Goal: Task Accomplishment & Management: Complete application form

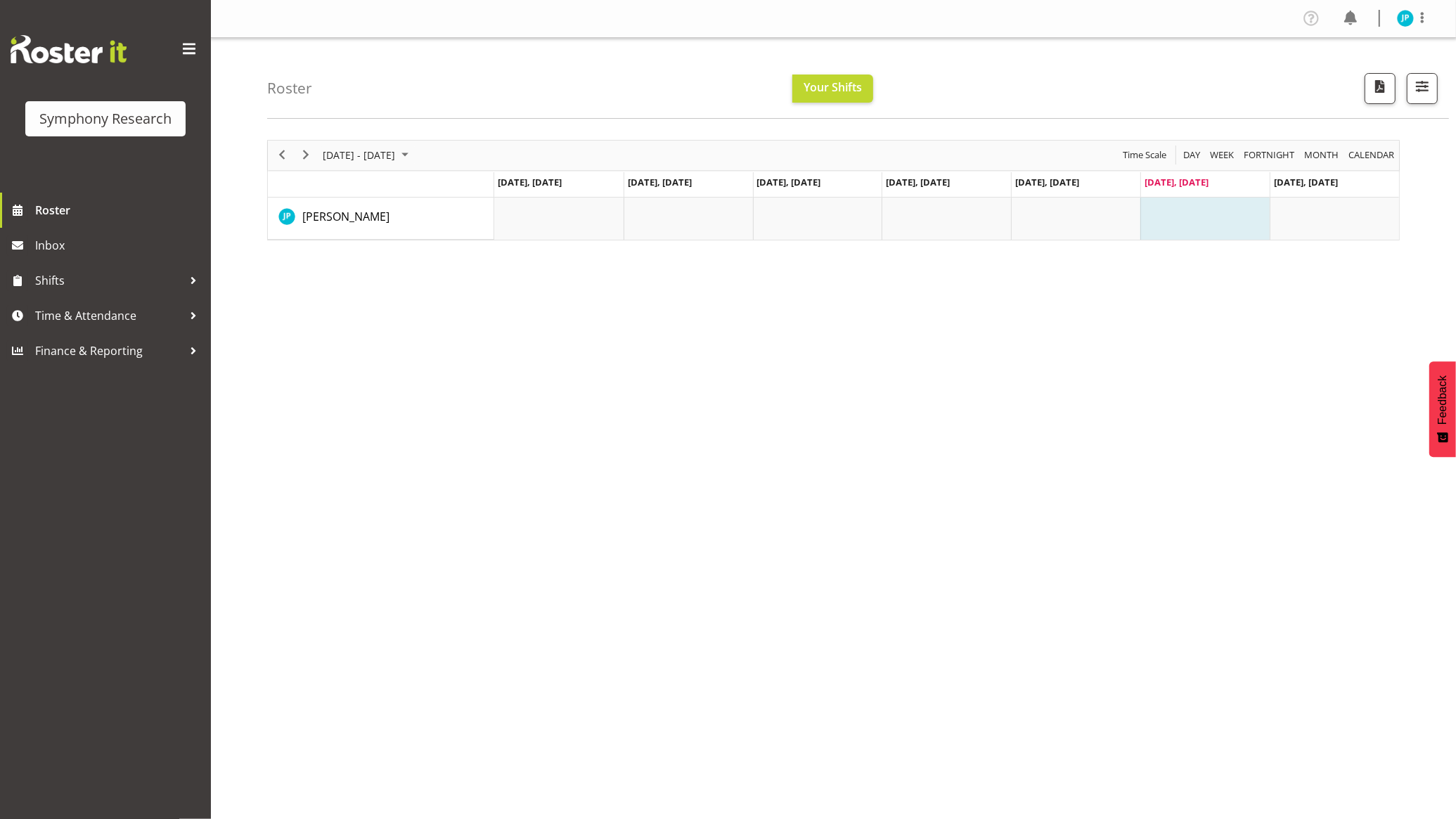
click at [1198, 209] on td "Timeline Week of August 23, 2025" at bounding box center [1205, 218] width 130 height 42
click at [106, 111] on div "Symphony Research" at bounding box center [105, 118] width 132 height 21
click at [317, 340] on div "[DATE] - [DATE] [DATE] Day Week Fortnight Month calendar Month Agenda Time Scal…" at bounding box center [861, 411] width 1189 height 563
click at [125, 272] on span "Shifts" at bounding box center [109, 281] width 148 height 21
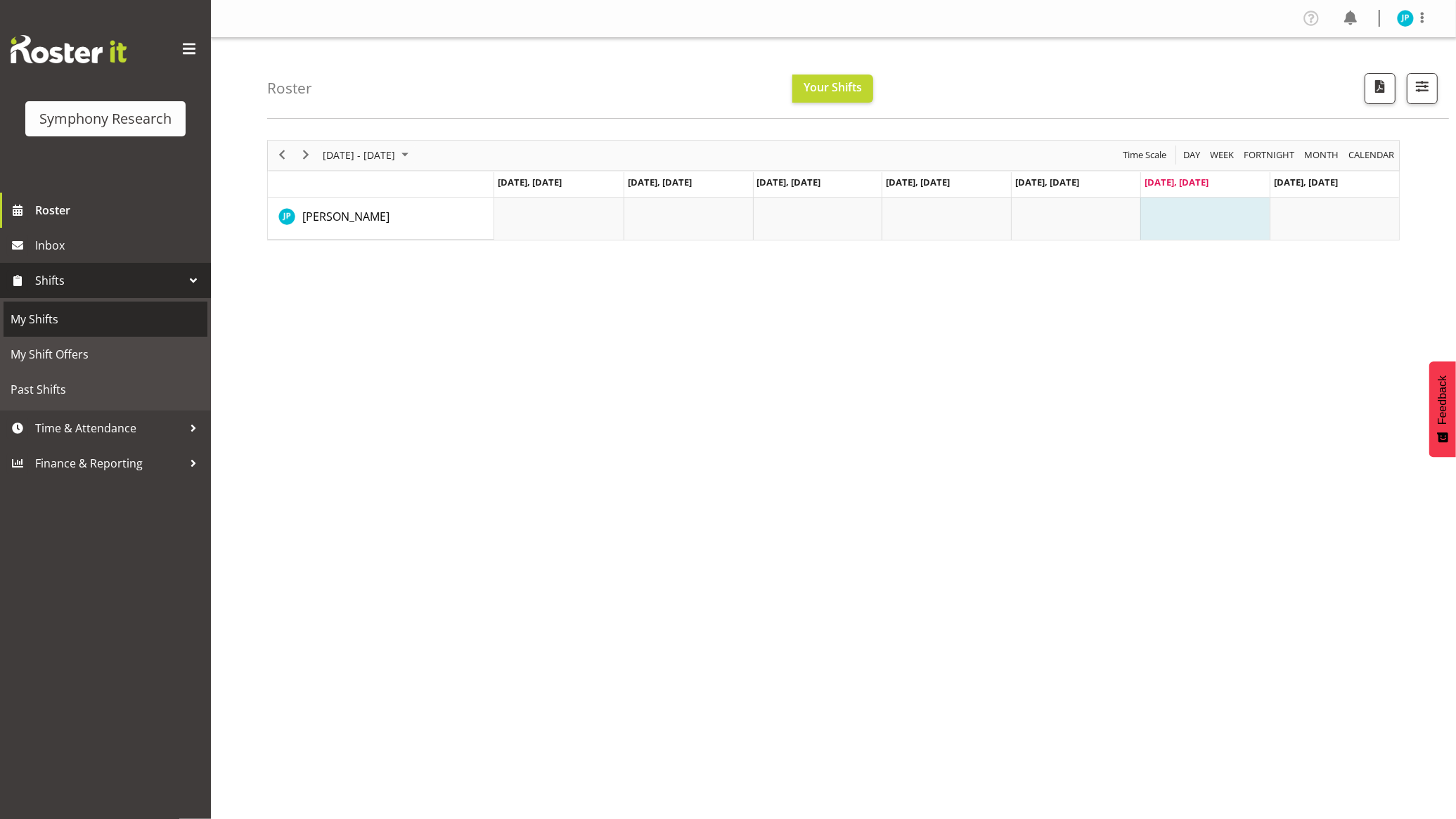
click at [142, 314] on span "My Shifts" at bounding box center [105, 319] width 189 height 21
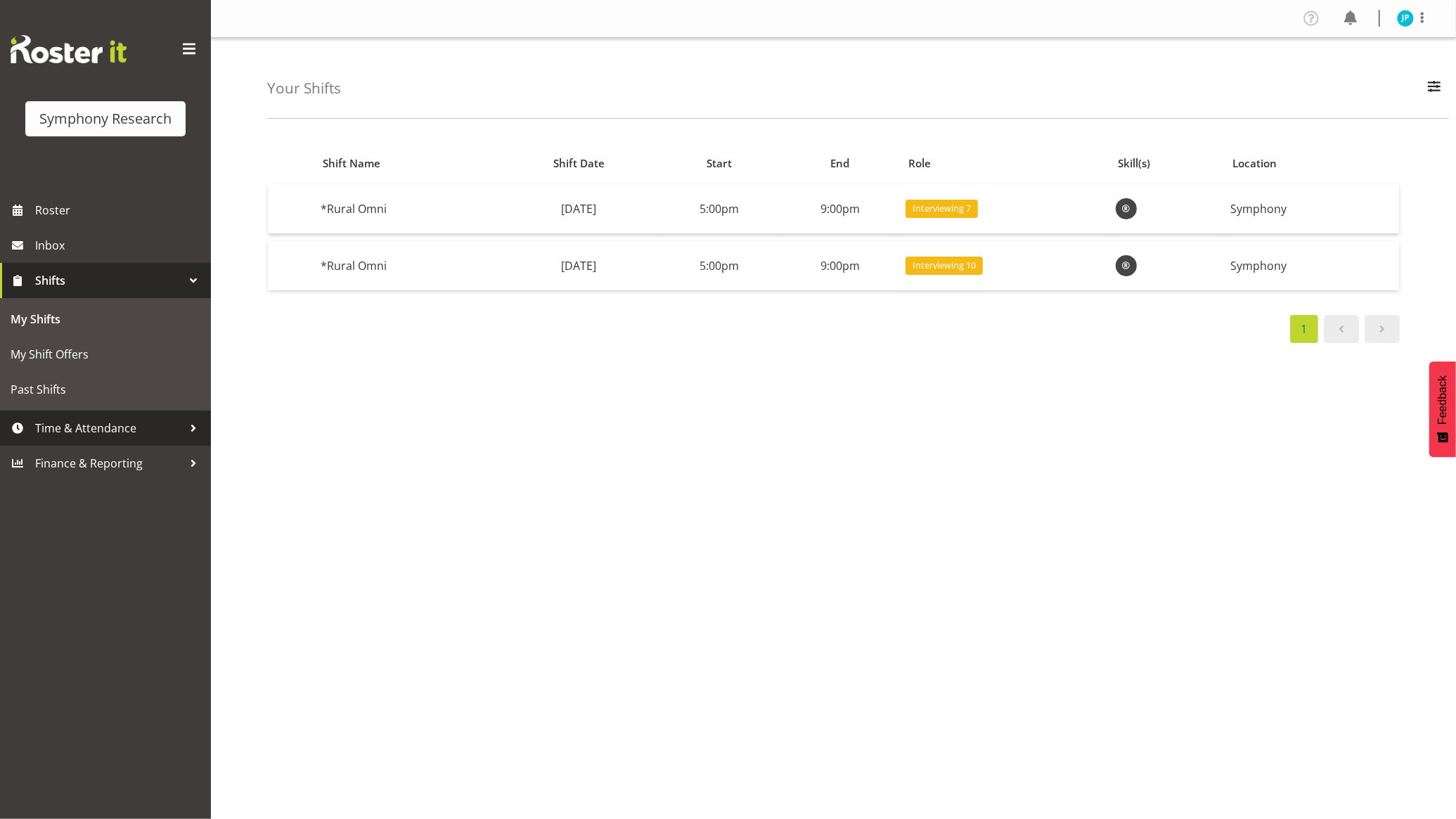
click at [137, 429] on span "Time & Attendance" at bounding box center [109, 428] width 148 height 21
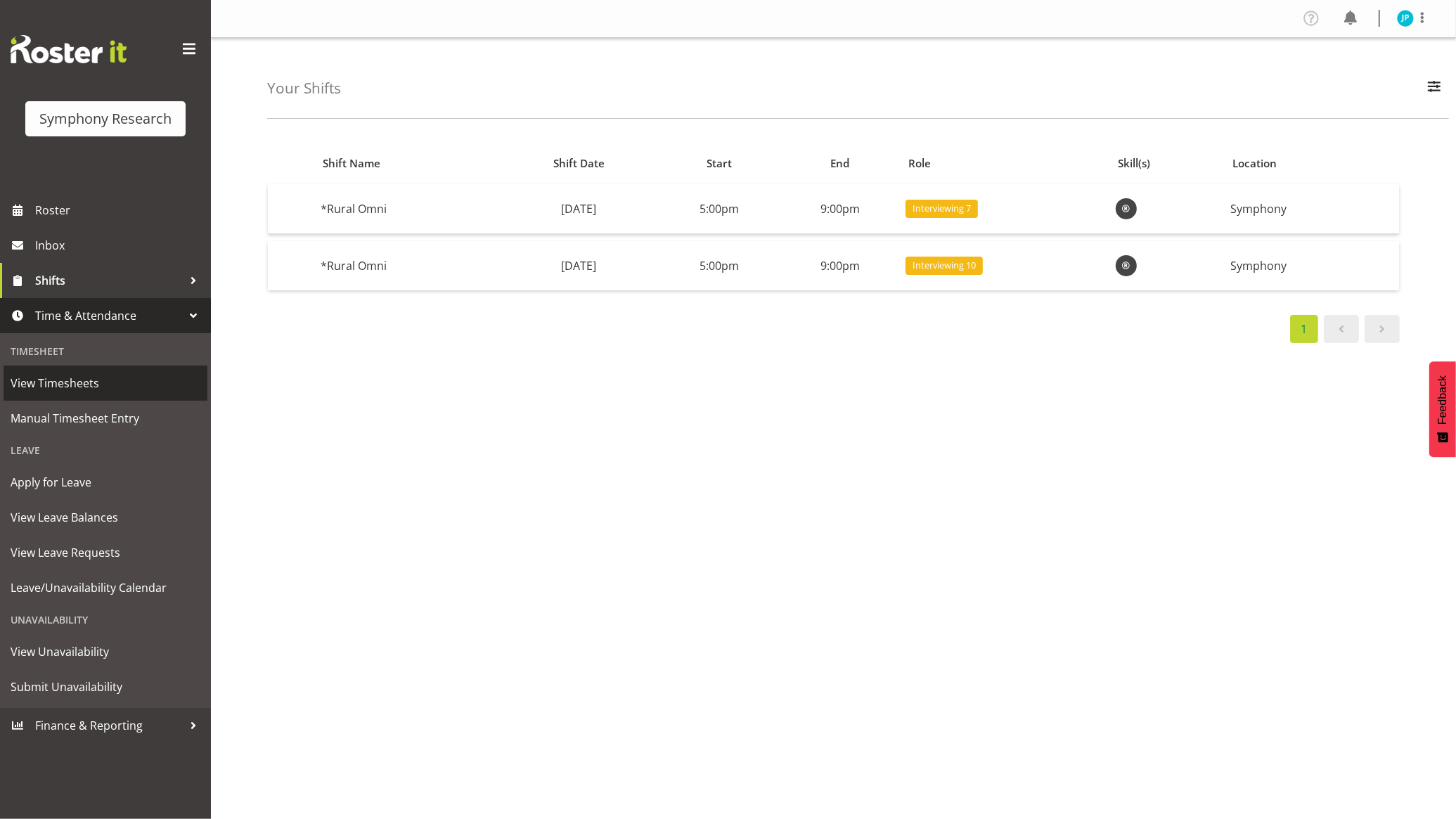
click at [113, 388] on span "View Timesheets" at bounding box center [105, 383] width 189 height 21
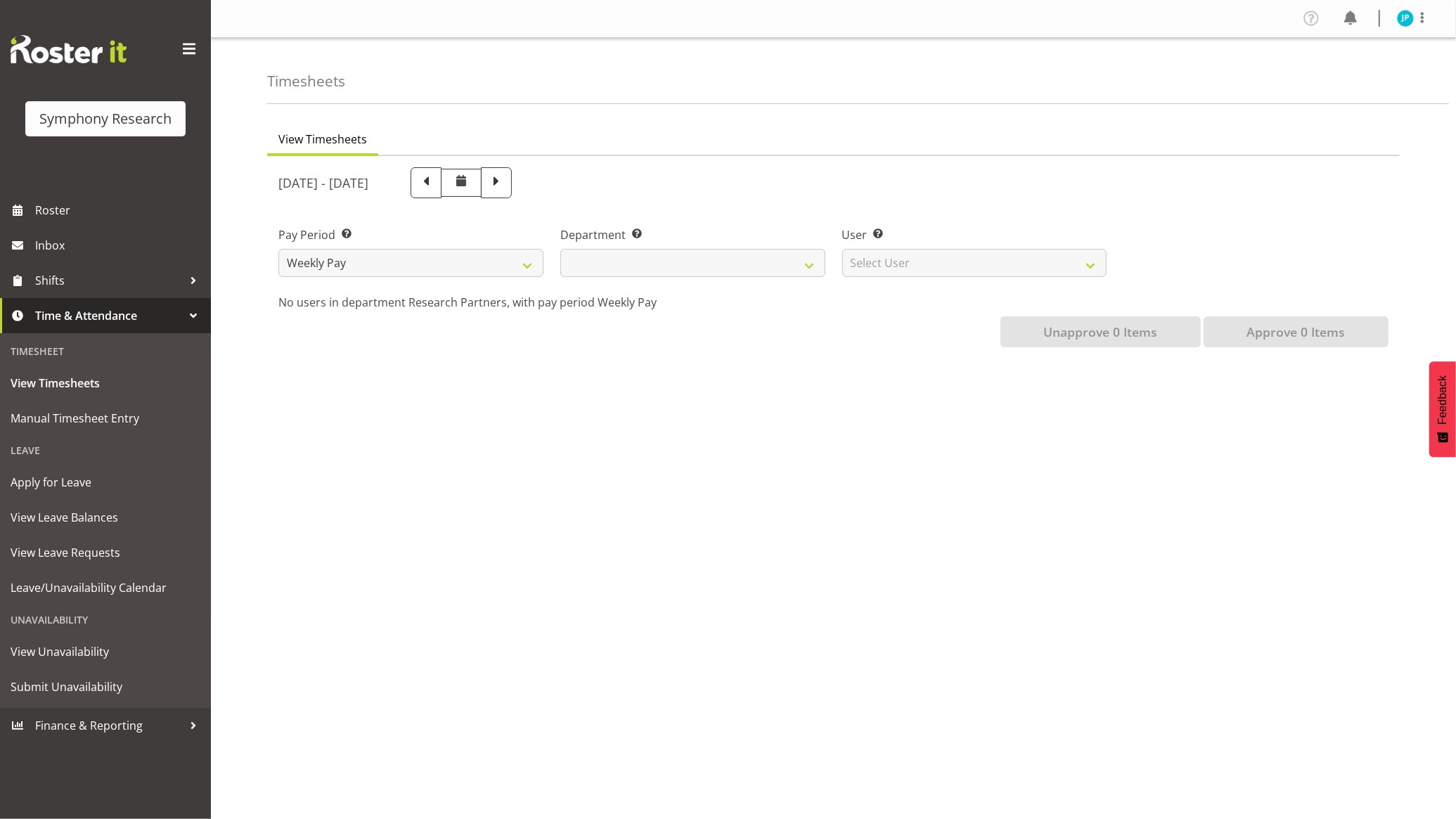
select select
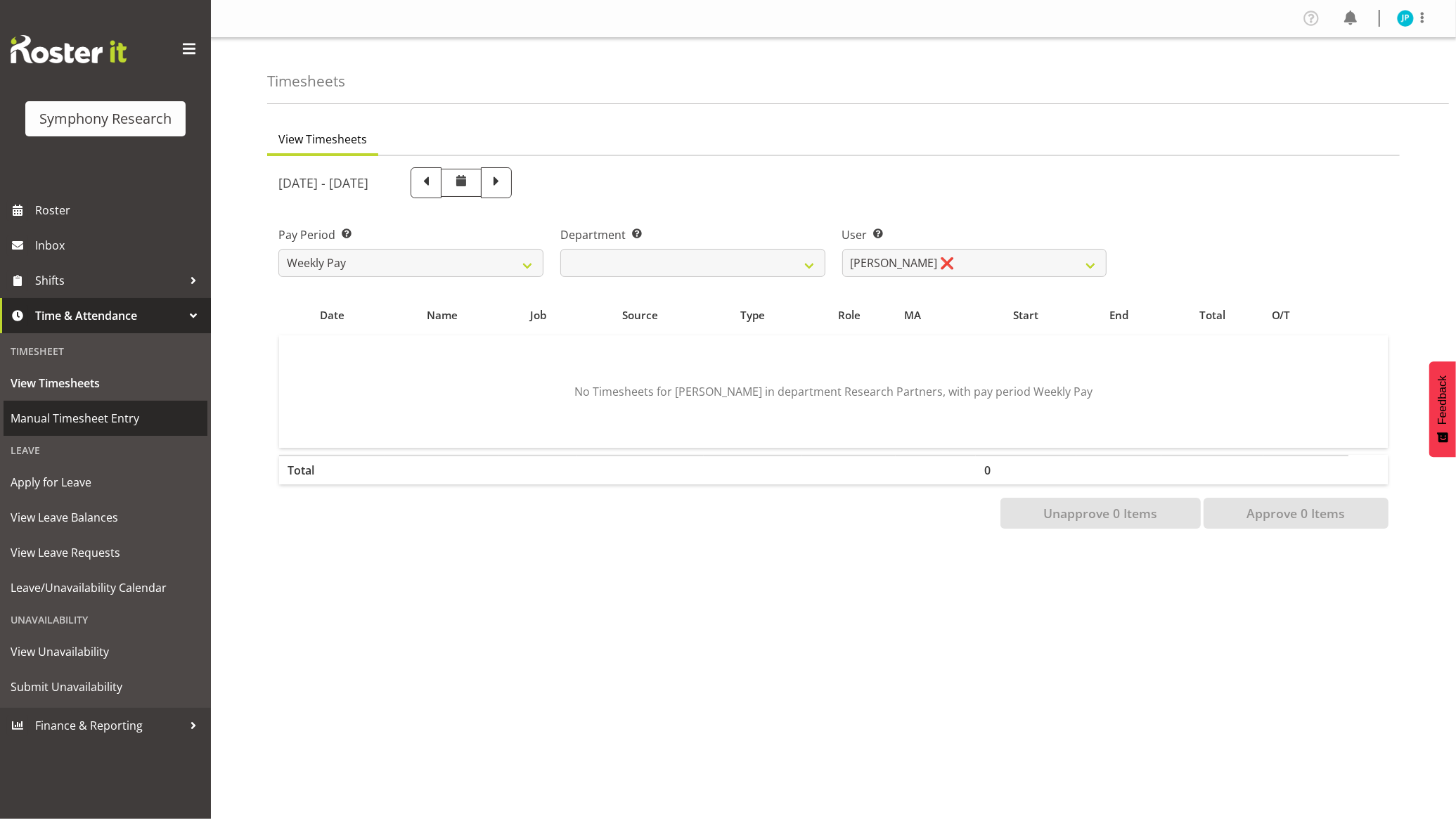
click at [155, 417] on span "Manual Timesheet Entry" at bounding box center [105, 418] width 189 height 21
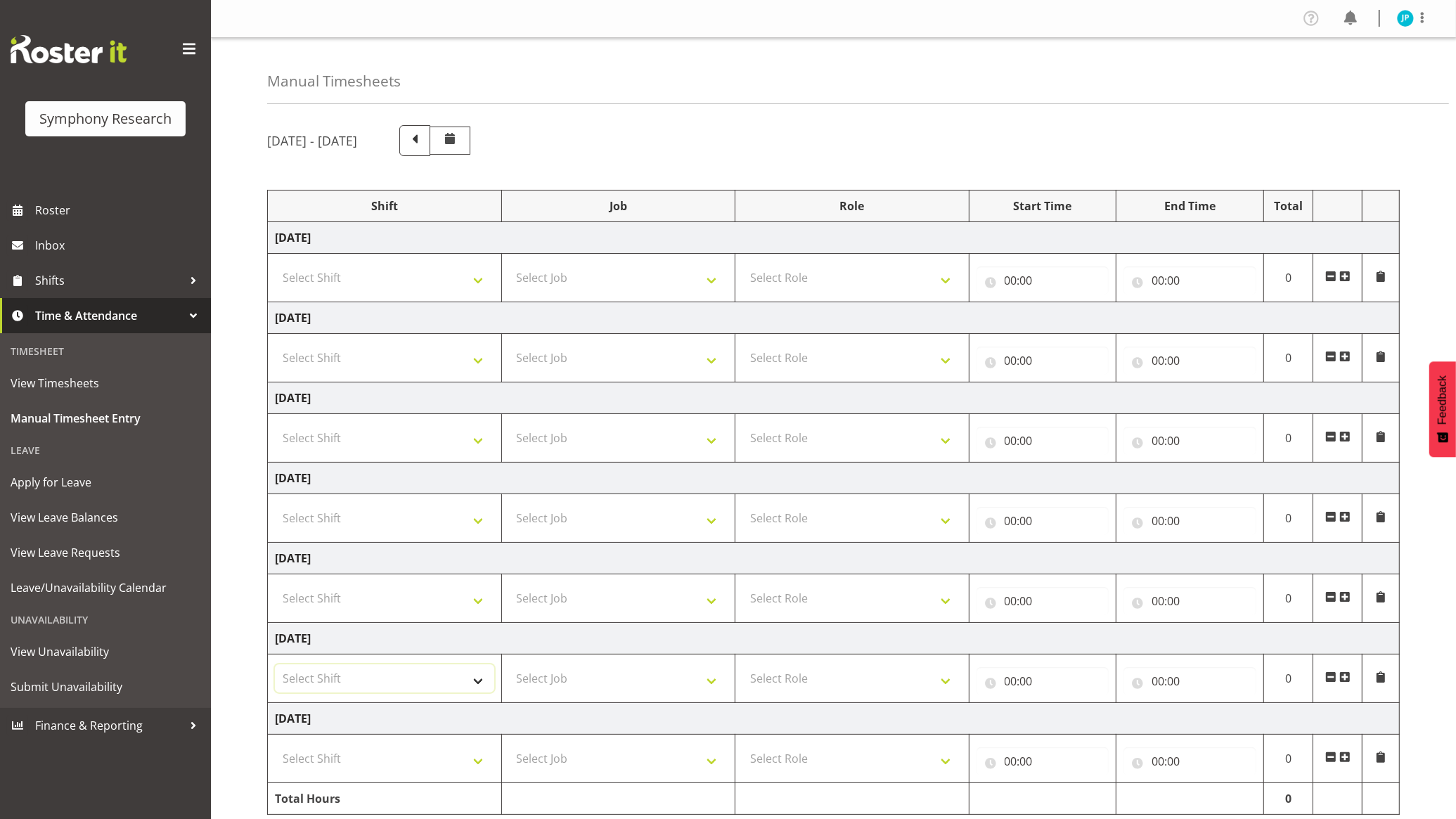
click at [461, 673] on select "Select Shift !!Weekend Residential (Roster IT Shift Label) *Business 9/10am ~ 4…" at bounding box center [385, 678] width 219 height 28
select select "80467"
click at [275, 668] on select "Select Shift !!Weekend Residential (Roster IT Shift Label) *Business 9/10am ~ 4…" at bounding box center [385, 678] width 219 height 28
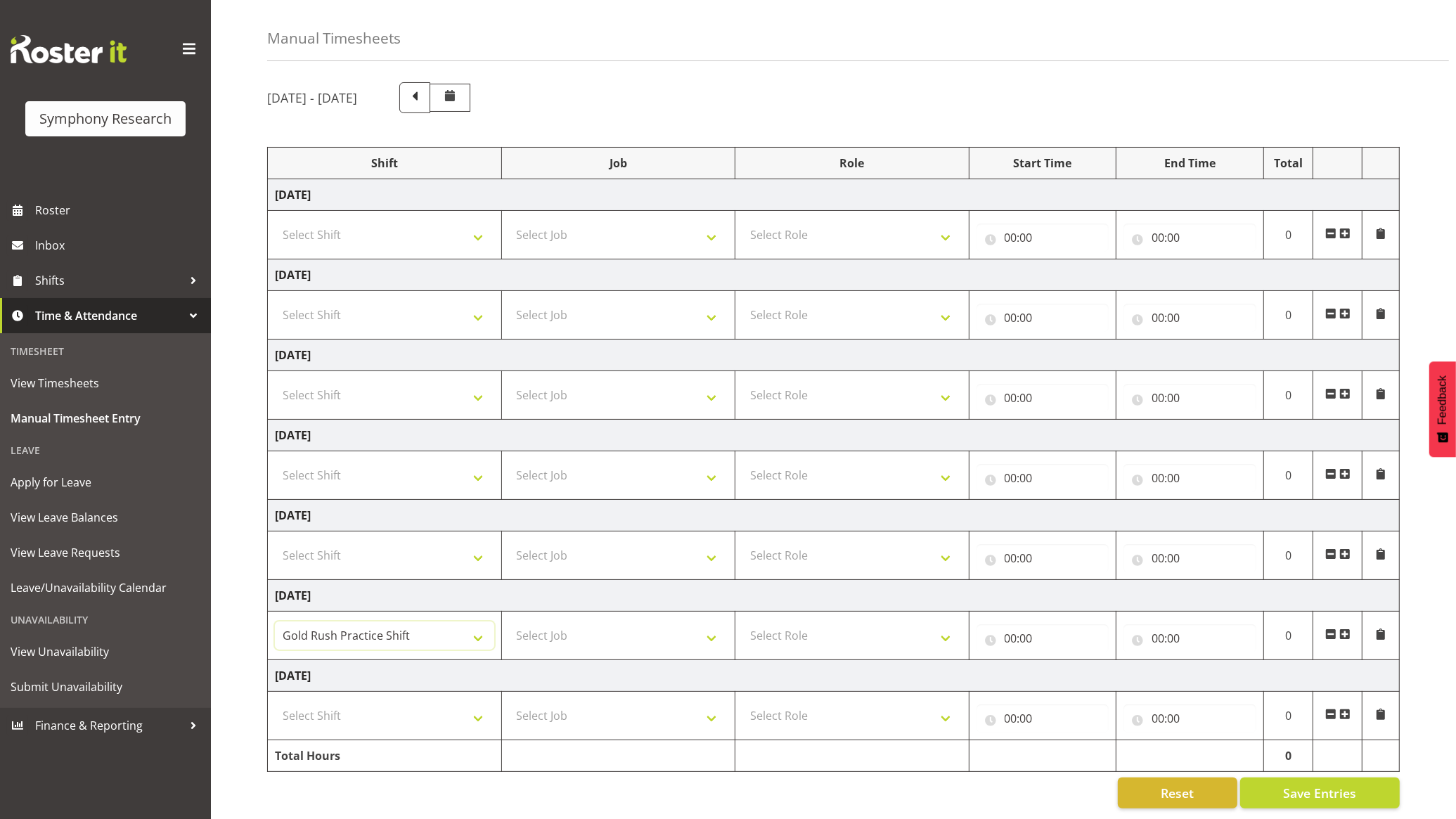
scroll to position [60, 0]
click at [707, 621] on select "Select Job 550060 IF Admin 553492 World Poll Aus Wave 2 Main 2025 553493 World …" at bounding box center [619, 635] width 219 height 28
select select "7759"
click at [509, 621] on select "Select Job 550060 IF Admin 553492 World Poll Aus Wave 2 Main 2025 553493 World …" at bounding box center [619, 635] width 219 height 28
click at [906, 622] on select "Select Role Briefing Interviewing" at bounding box center [852, 635] width 219 height 28
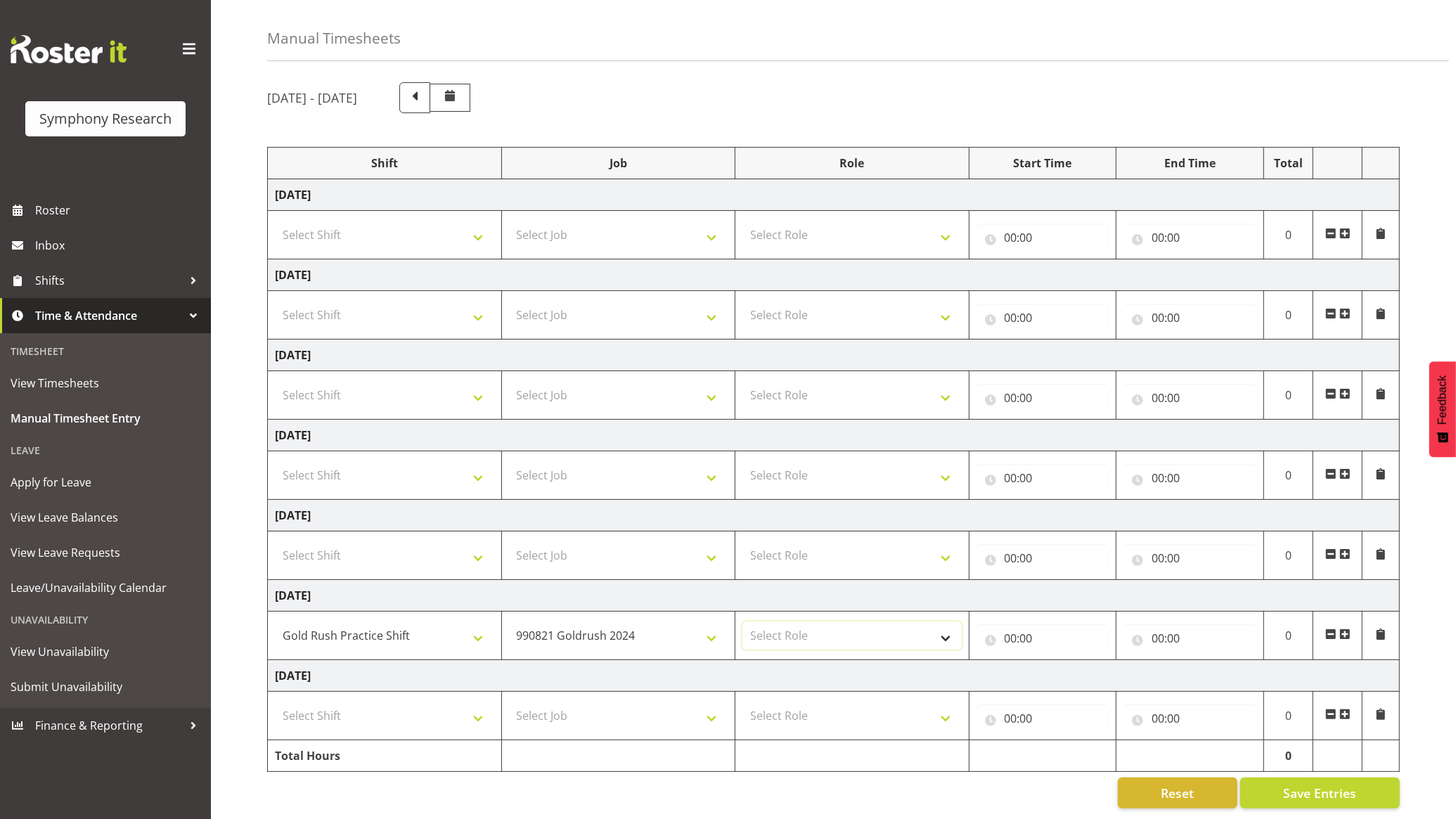
select select "47"
click at [743, 621] on select "Select Role Briefing Interviewing" at bounding box center [852, 635] width 219 height 28
click at [1055, 627] on input "00:00" at bounding box center [1043, 638] width 133 height 28
click at [1065, 661] on select "00 01 02 03 04 05 06 07 08 09 10 11 12 13 14 15 16 17 18 19 20 21 22 23" at bounding box center [1073, 675] width 32 height 28
select select "12"
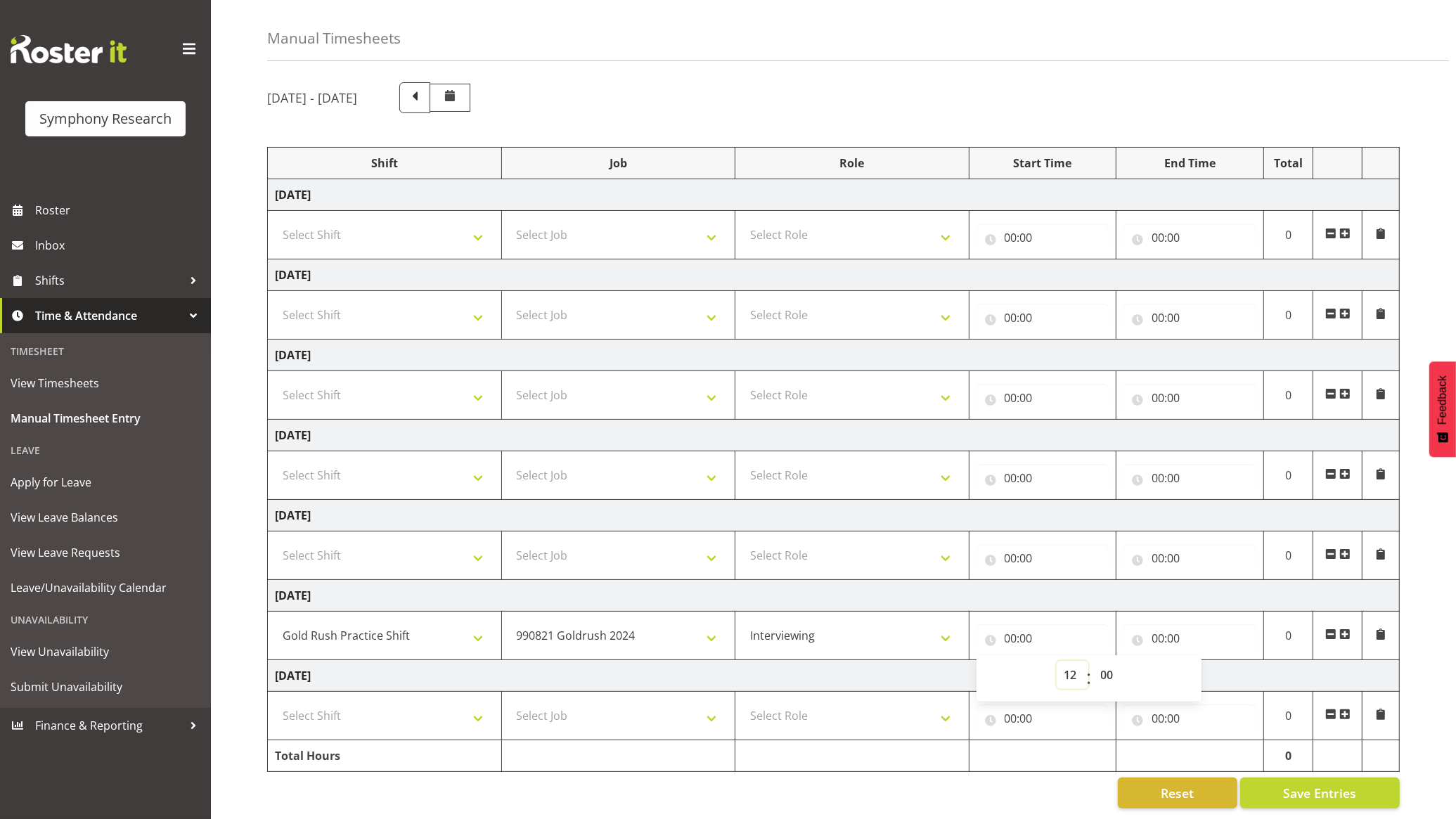
click at [1057, 661] on select "00 01 02 03 04 05 06 07 08 09 10 11 12 13 14 15 16 17 18 19 20 21 22 23" at bounding box center [1073, 675] width 32 height 28
type input "12:00"
click at [1206, 625] on input "00:00" at bounding box center [1190, 638] width 133 height 28
click at [1220, 667] on select "00 01 02 03 04 05 06 07 08 09 10 11 12 13 14 15 16 17 18 19 20 21 22 23" at bounding box center [1220, 675] width 32 height 28
select select "16"
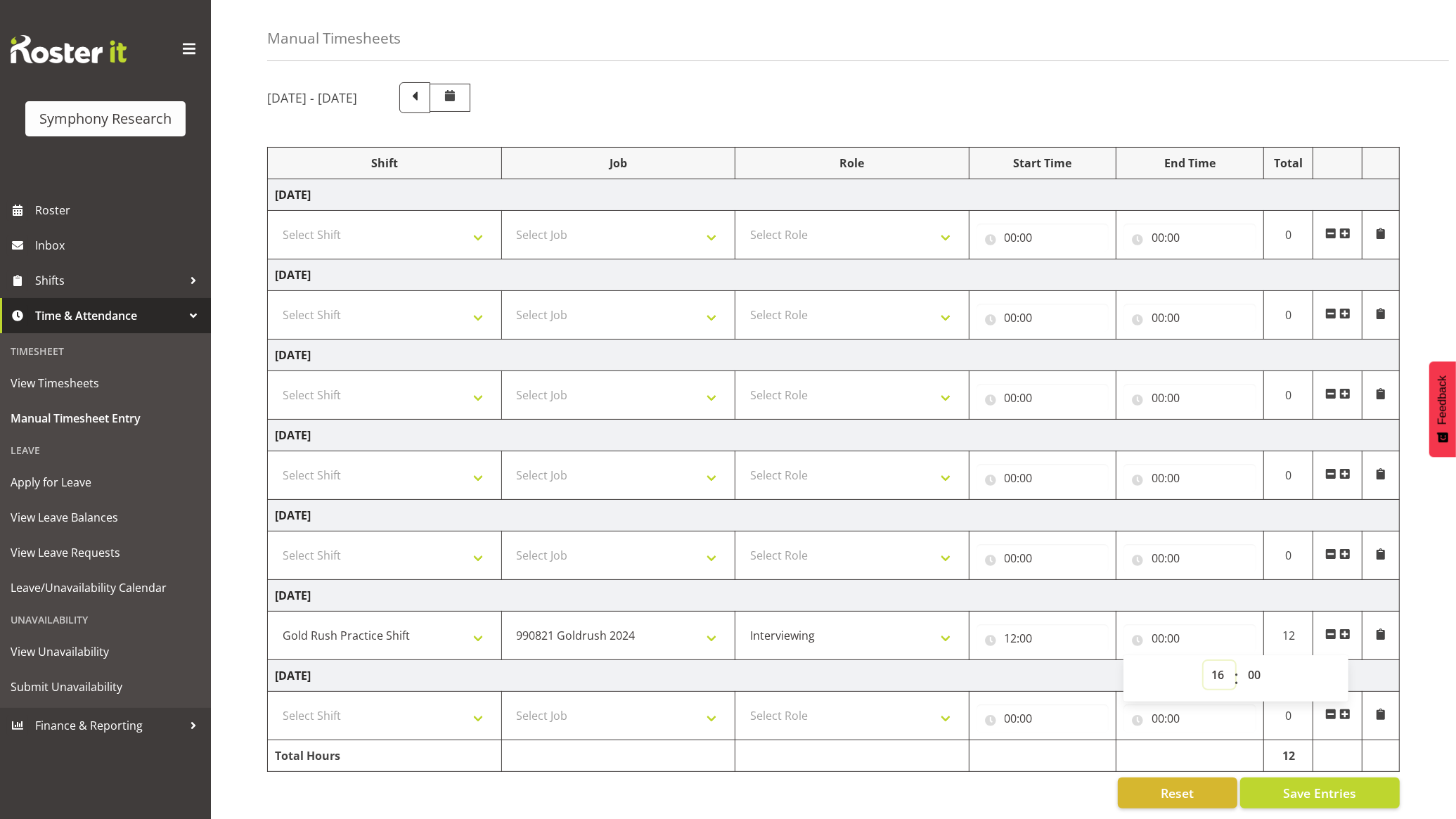
click at [1204, 661] on select "00 01 02 03 04 05 06 07 08 09 10 11 12 13 14 15 16 17 18 19 20 21 22 23" at bounding box center [1220, 675] width 32 height 28
type input "16:00"
click at [1336, 785] on span "Save Entries" at bounding box center [1319, 793] width 73 height 18
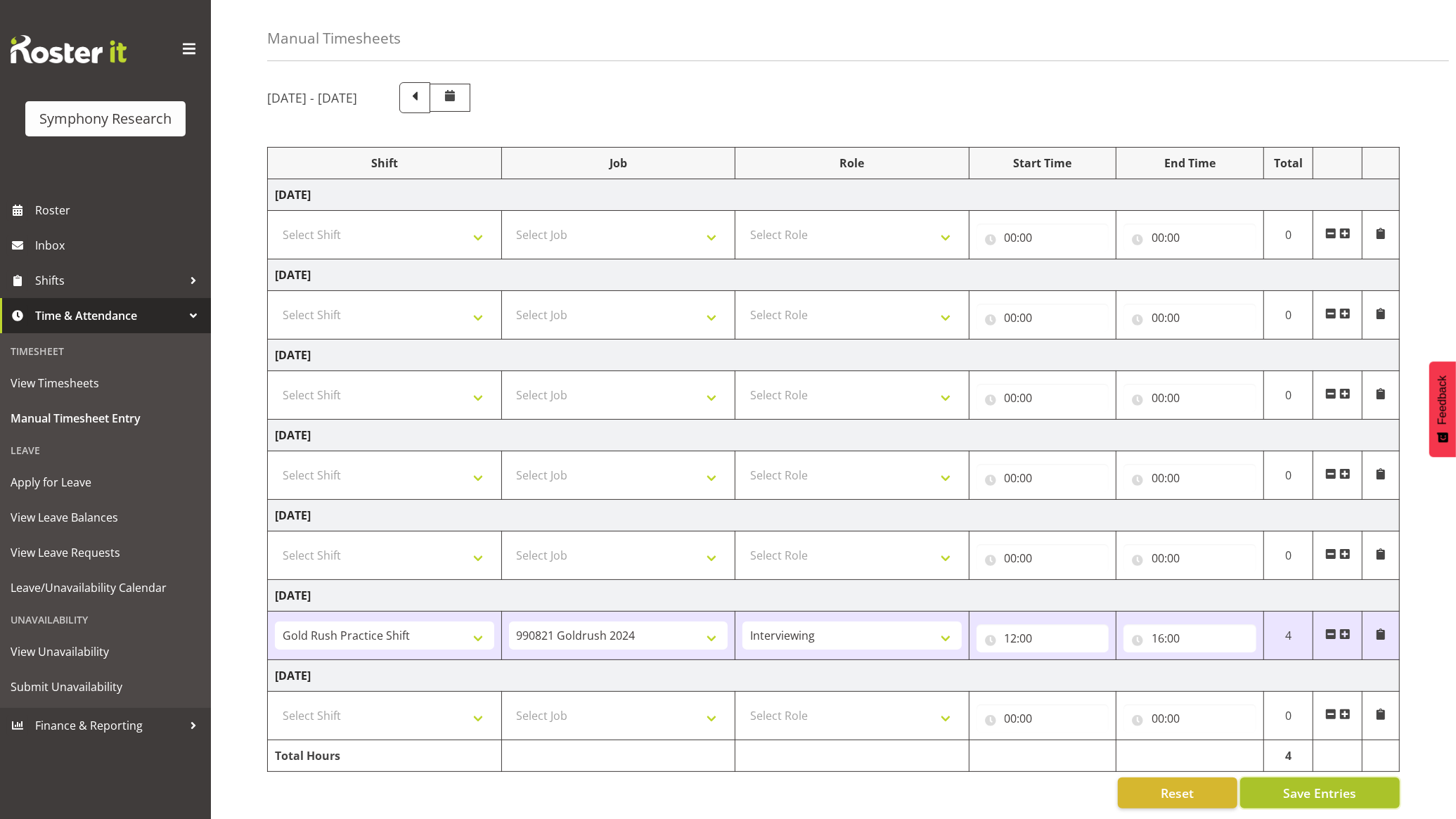
click at [1329, 785] on span "Save Entries" at bounding box center [1319, 793] width 73 height 18
click at [123, 265] on link "Shifts" at bounding box center [106, 281] width 211 height 35
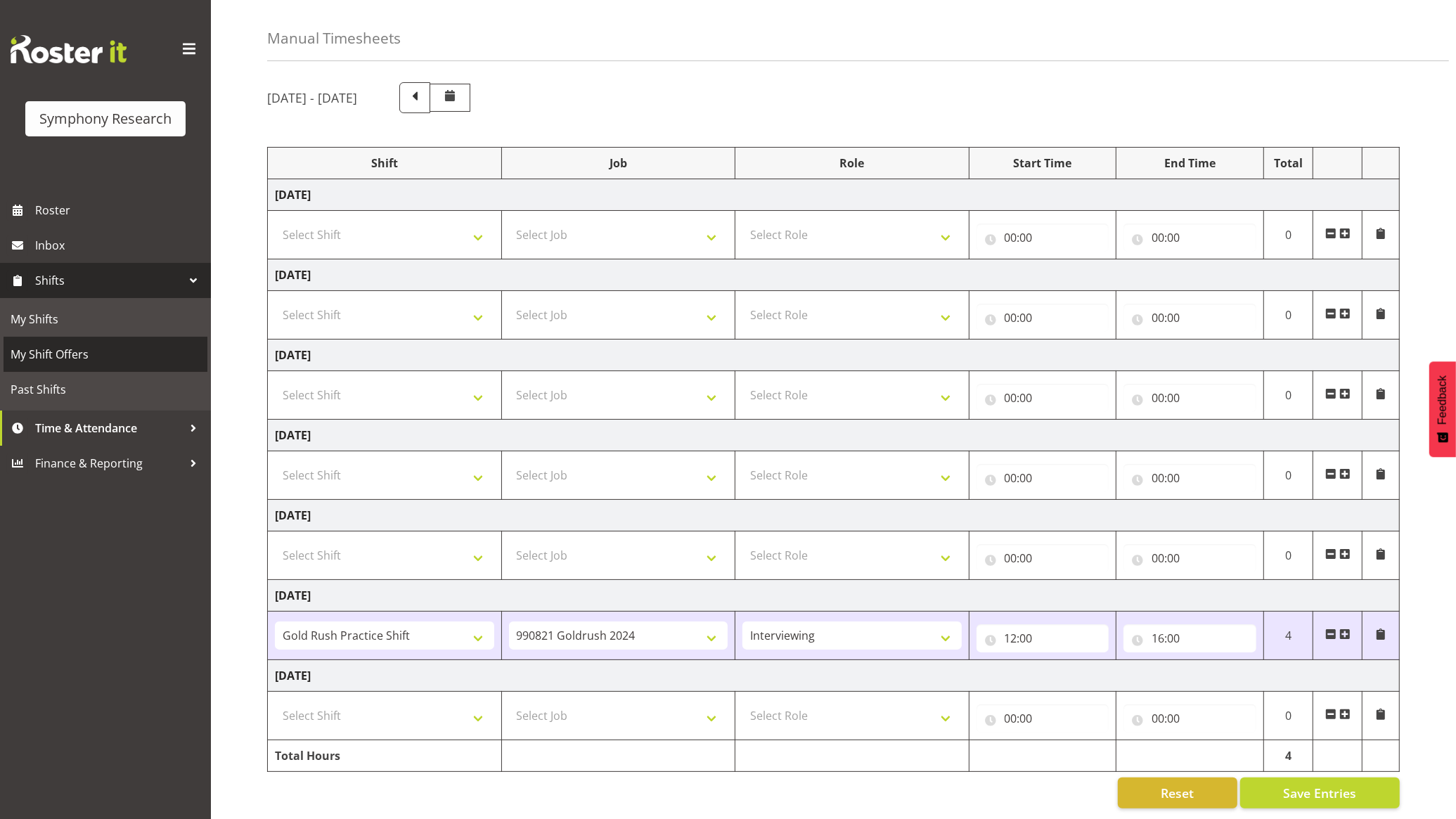
click at [131, 354] on span "My Shift Offers" at bounding box center [105, 354] width 189 height 21
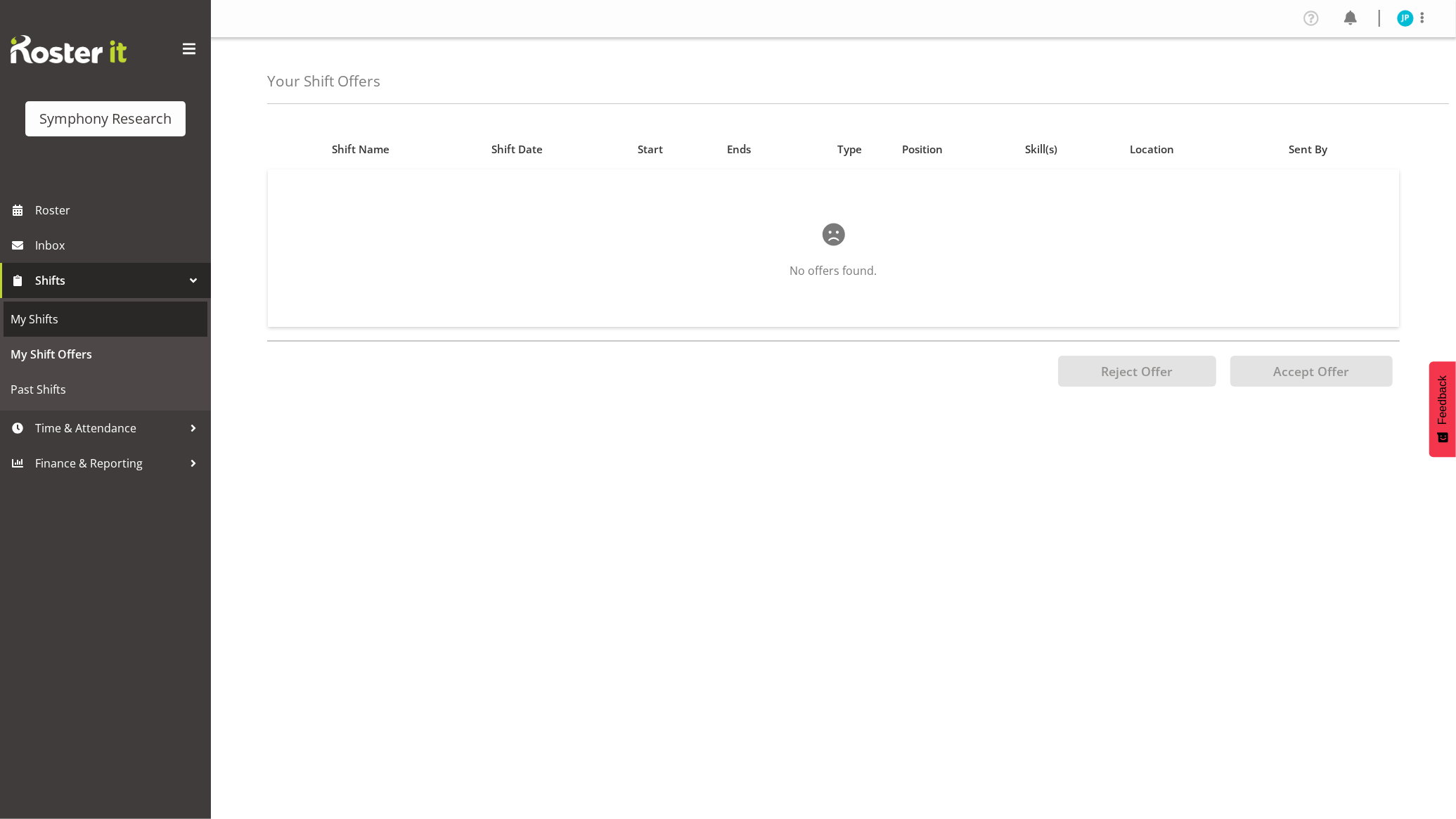
click at [131, 314] on span "My Shifts" at bounding box center [105, 319] width 189 height 21
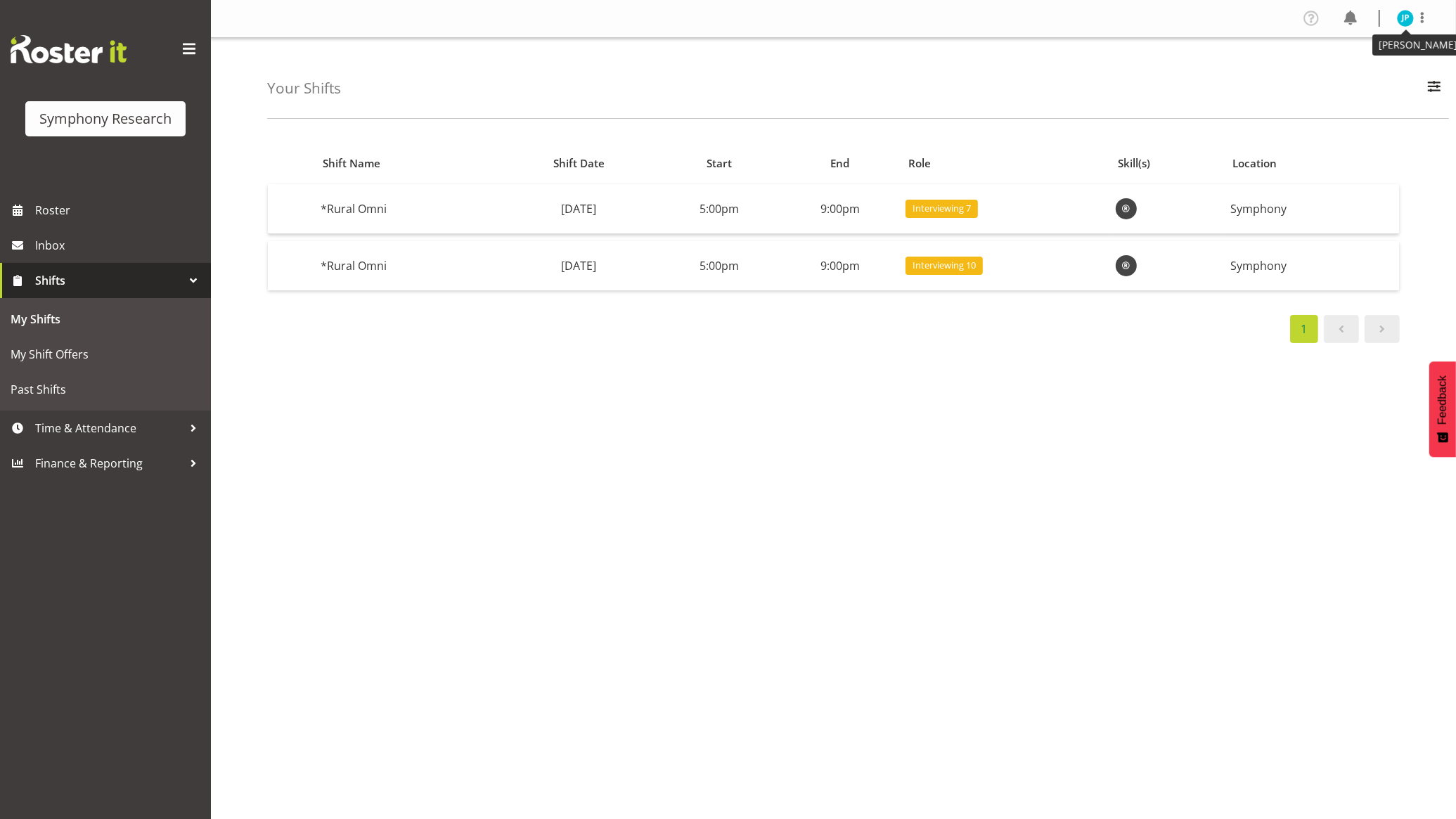
click at [1403, 14] on img at bounding box center [1405, 18] width 17 height 17
click at [1380, 74] on link "Log Out" at bounding box center [1363, 74] width 135 height 26
